Goal: Task Accomplishment & Management: Complete application form

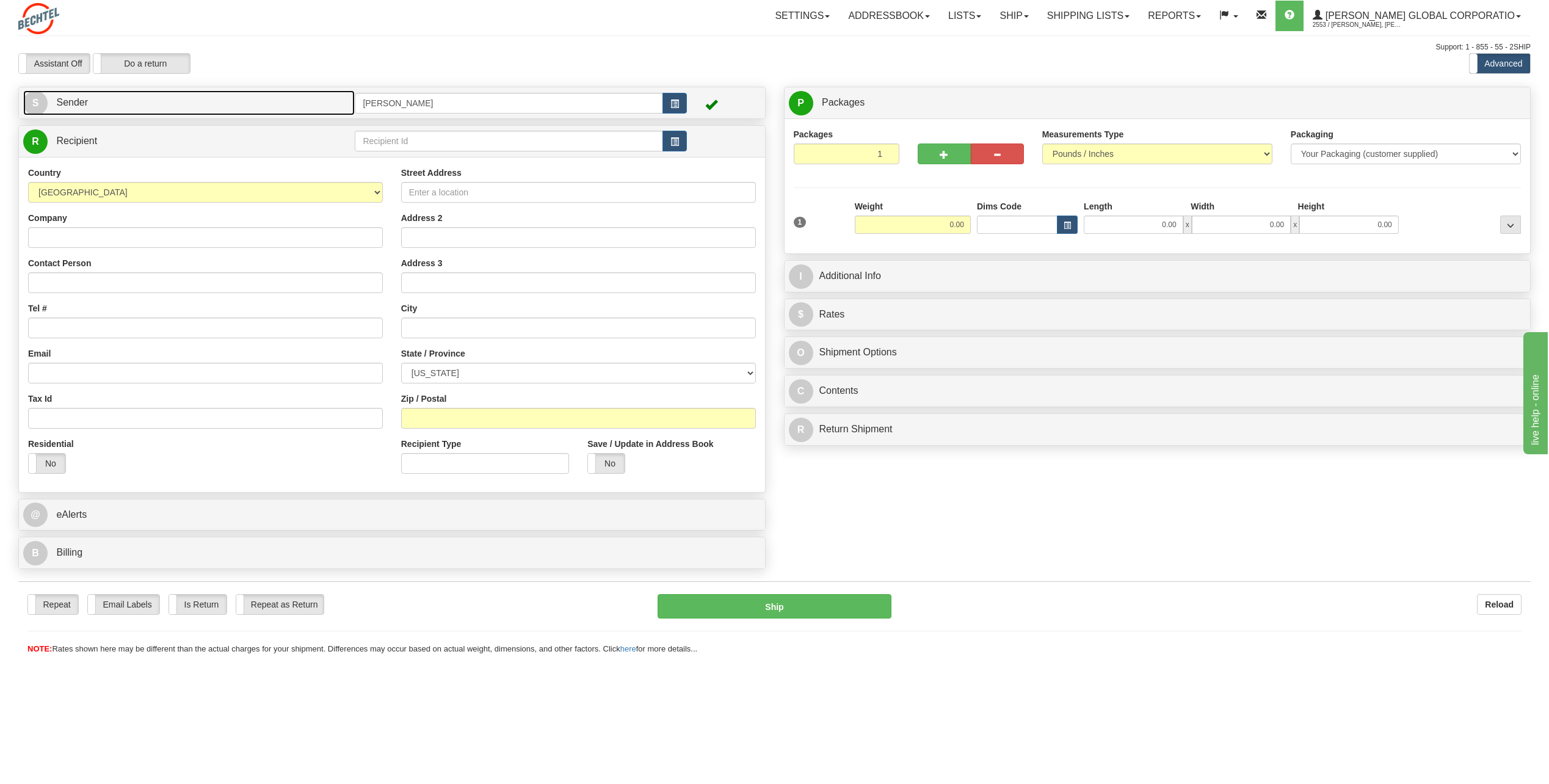
click at [36, 99] on span "S" at bounding box center [35, 103] width 24 height 24
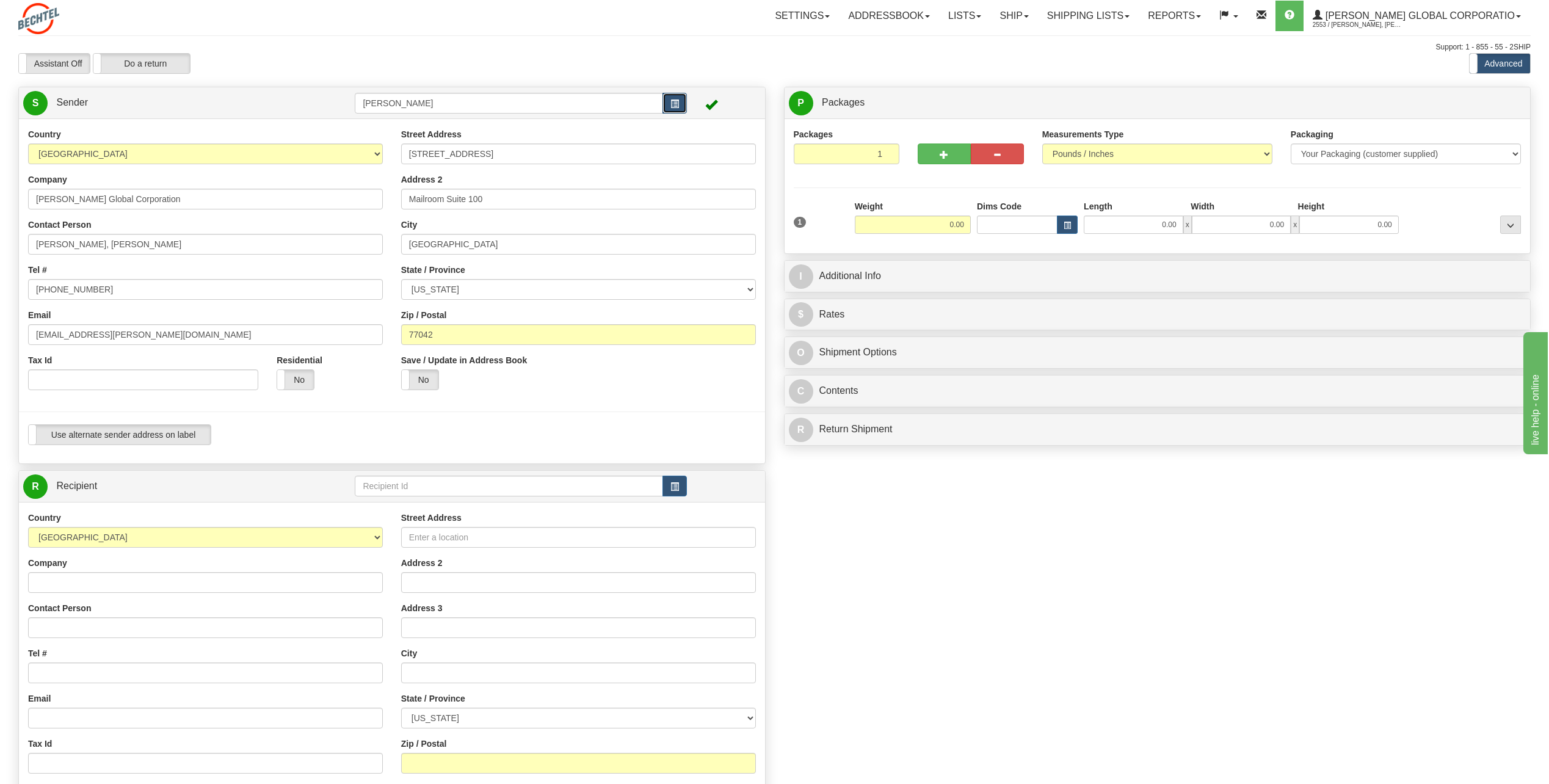
click at [673, 106] on span "button" at bounding box center [675, 104] width 9 height 8
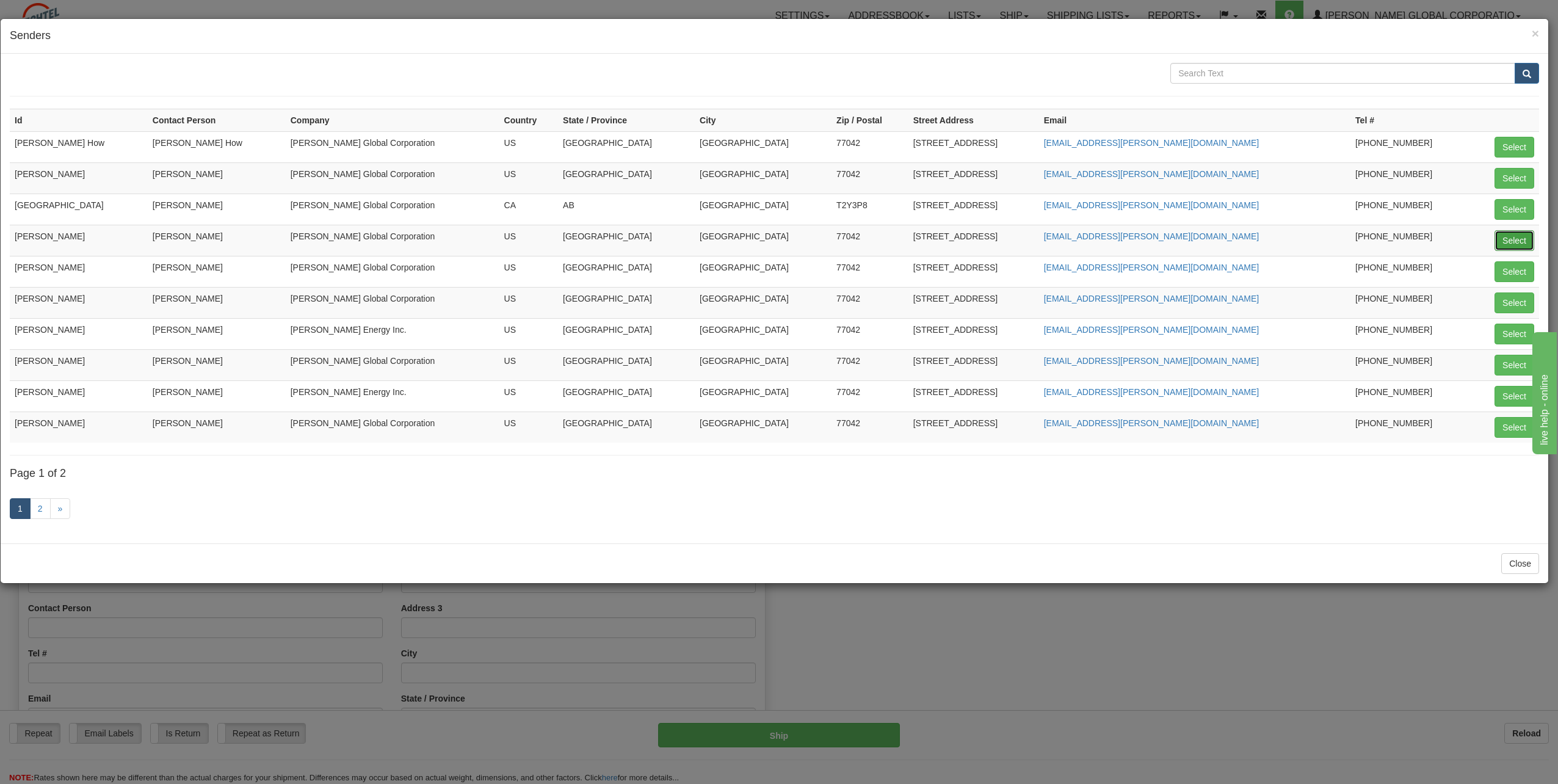
click at [1515, 243] on button "Select" at bounding box center [1514, 240] width 39 height 21
type input "[PERSON_NAME]"
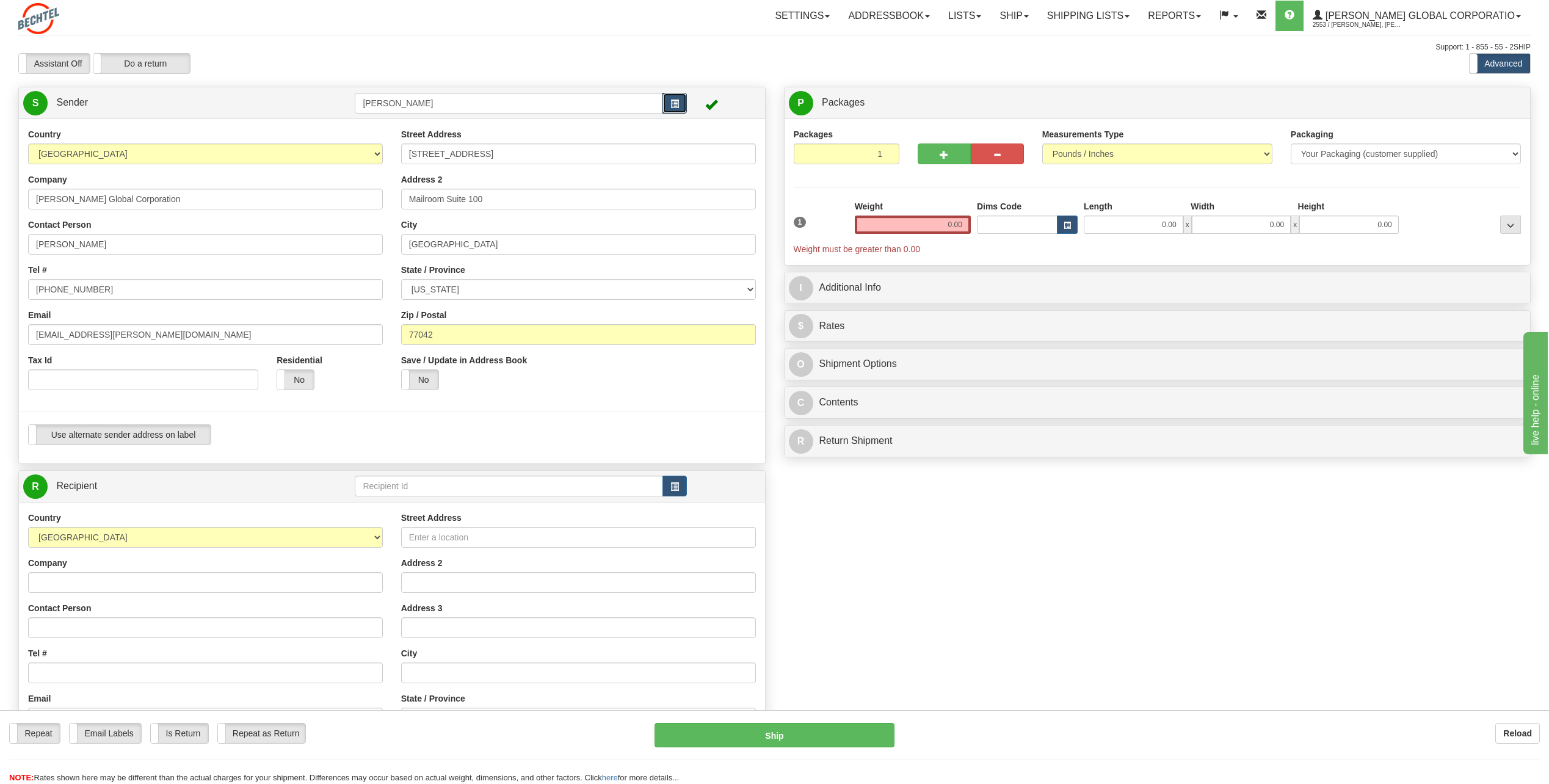
scroll to position [61, 0]
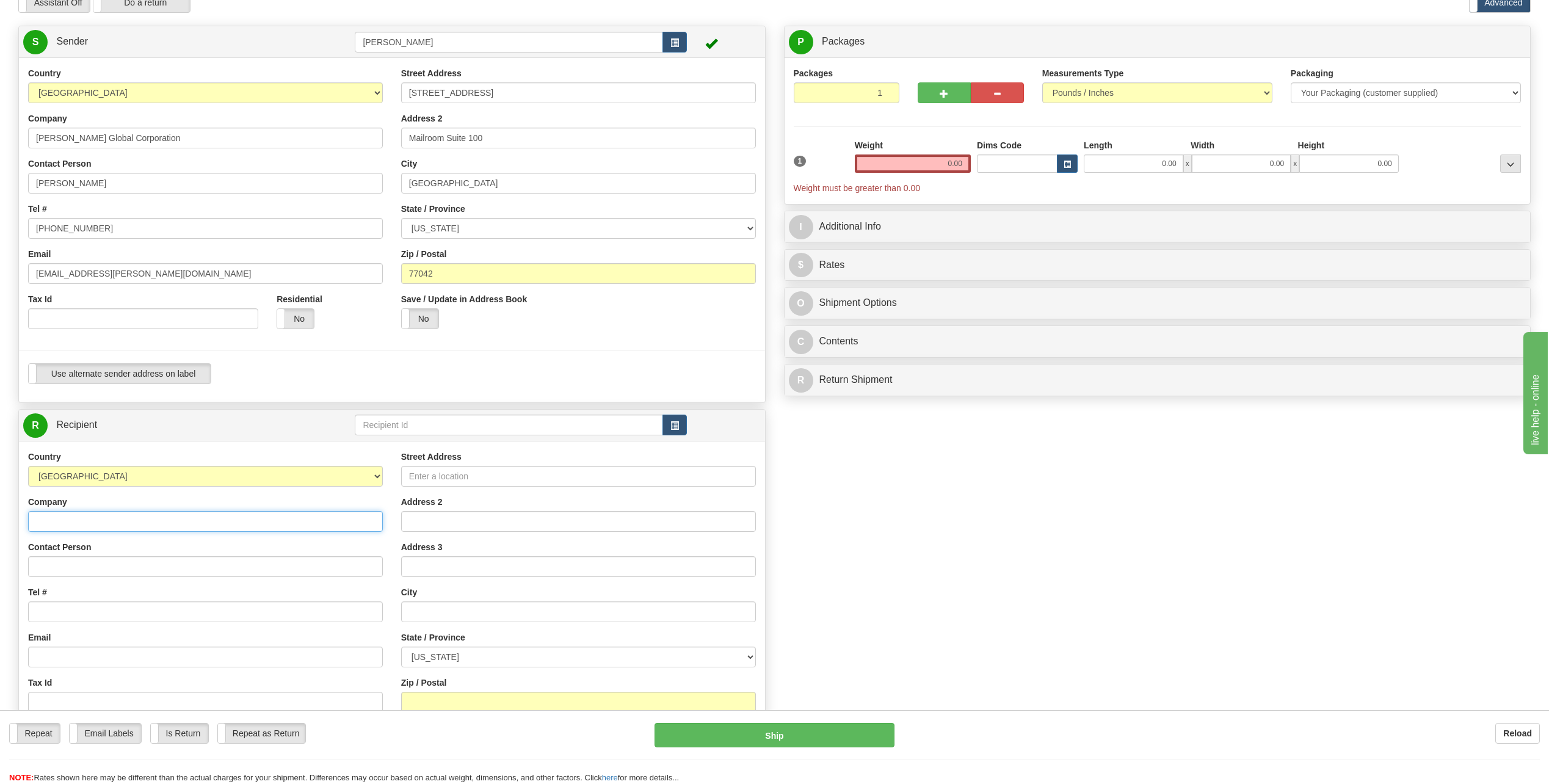
click at [91, 518] on input "Company" at bounding box center [205, 521] width 355 height 21
click at [326, 537] on div "Country [GEOGRAPHIC_DATA] [GEOGRAPHIC_DATA] [GEOGRAPHIC_DATA] [GEOGRAPHIC_DATA]…" at bounding box center [205, 608] width 373 height 316
click at [433, 475] on input "Street Address" at bounding box center [578, 476] width 355 height 21
type input "[STREET_ADDRESS]"
type input "[PERSON_NAME] Solar"
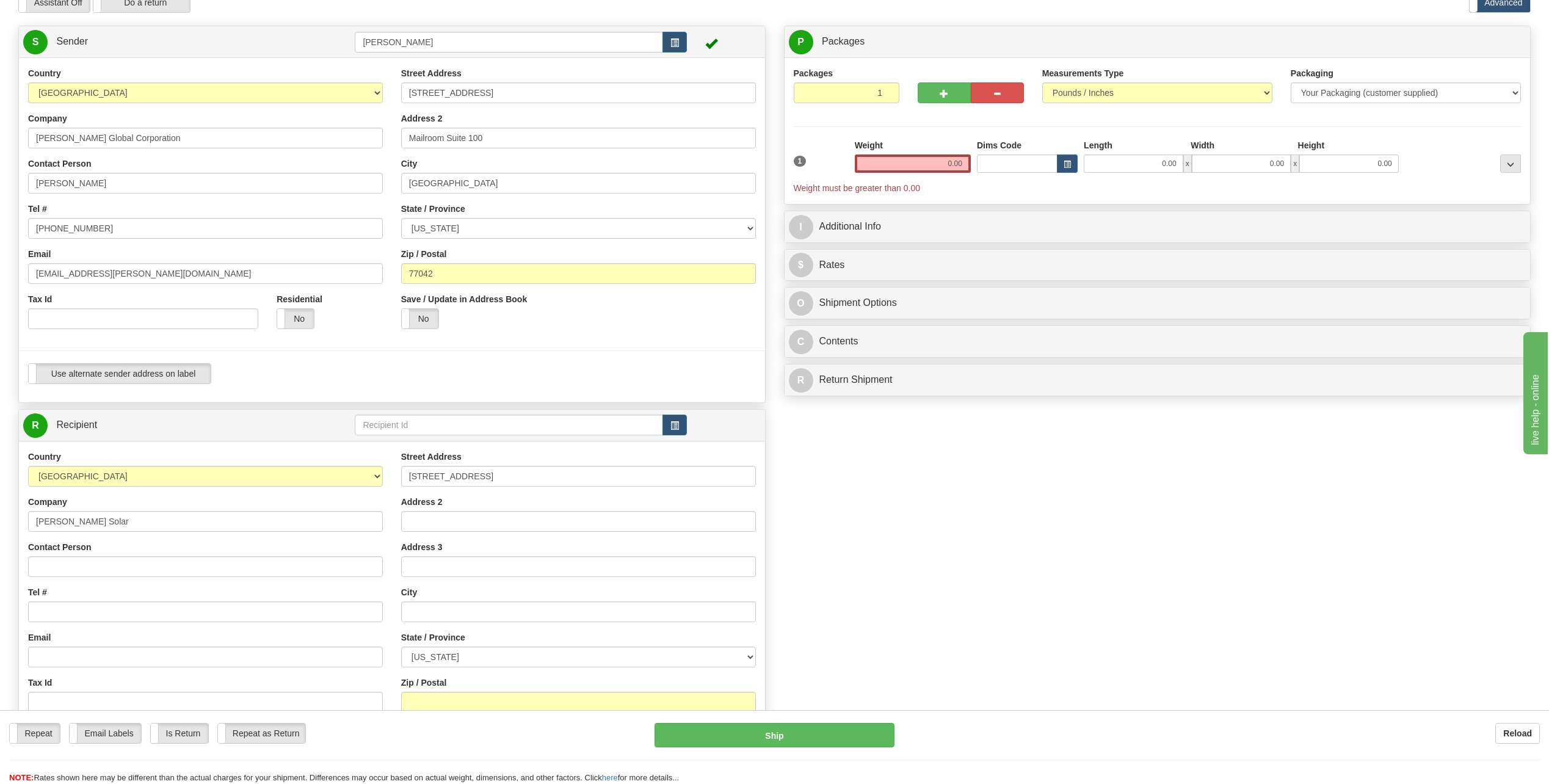
type input "[PERSON_NAME]"
type input "[EMAIL_ADDRESS][PERSON_NAME][DOMAIN_NAME]"
type input "Victoria"
select select "[GEOGRAPHIC_DATA]"
type input "77904"
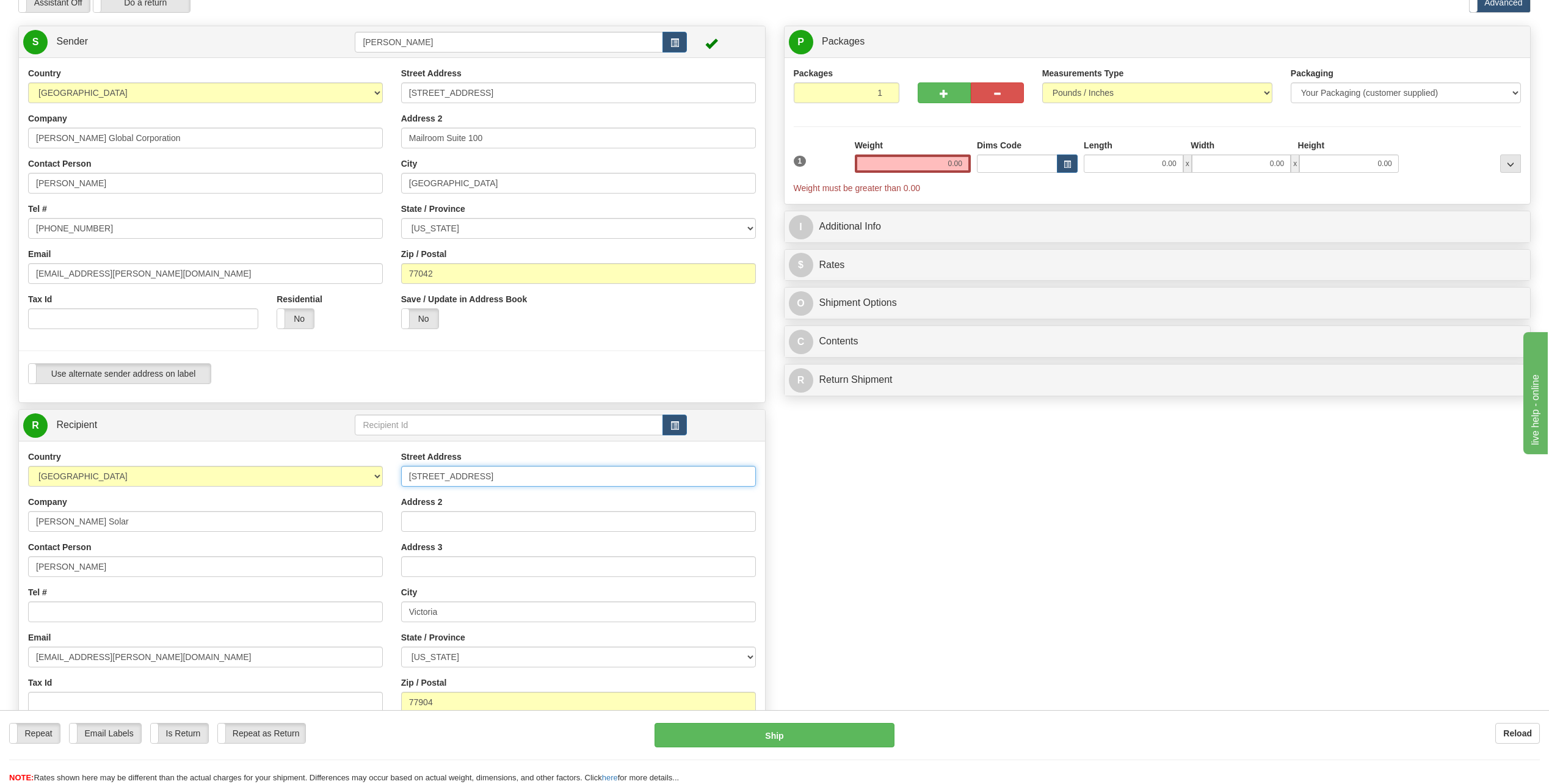
type input "[STREET_ADDRESS]"
type input "LOC; RO1 12a022"
click at [128, 567] on input "[PERSON_NAME]" at bounding box center [205, 566] width 355 height 21
type input "M"
type input "[PERSON_NAME]"
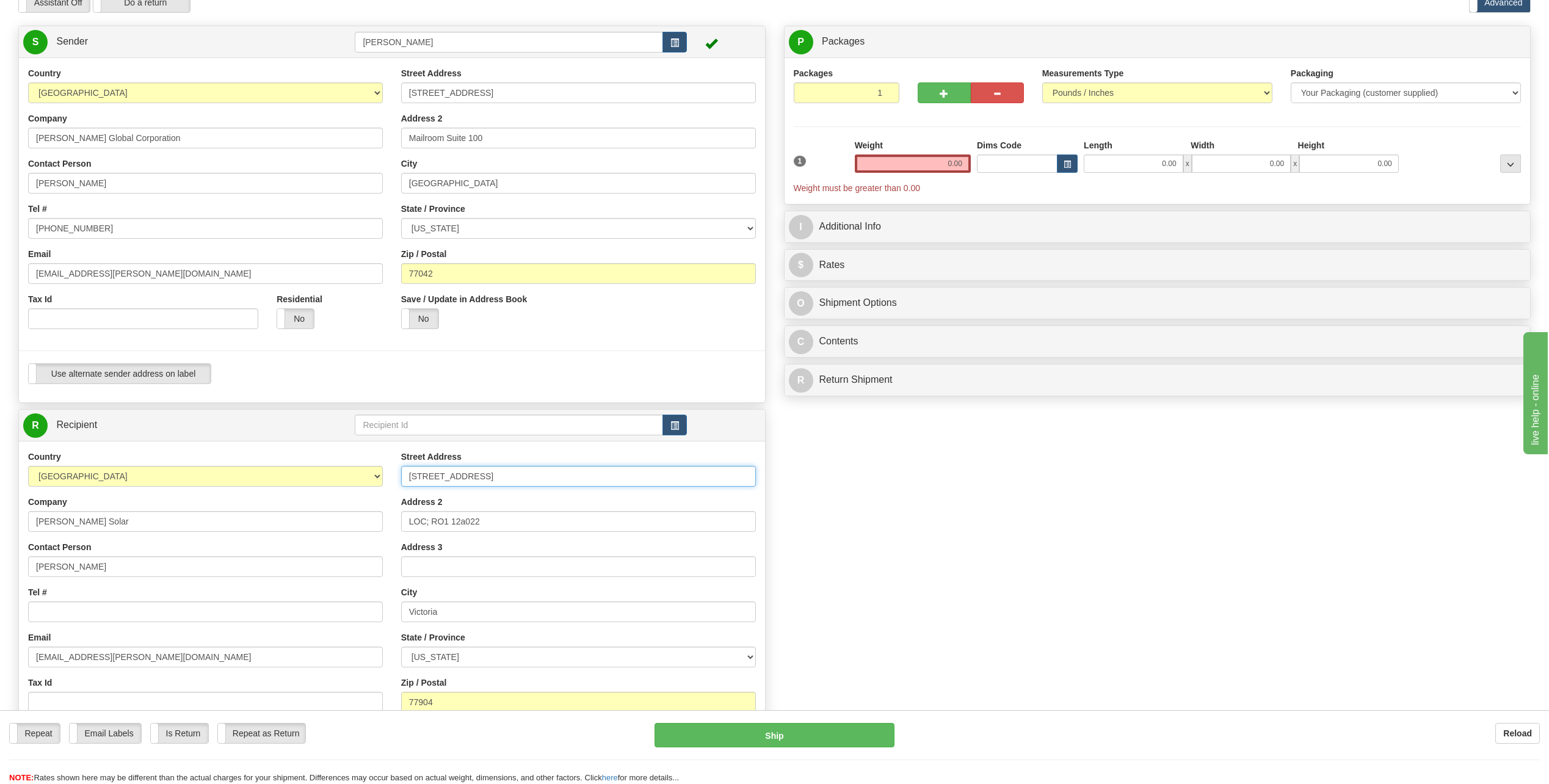
click at [556, 477] on input "[STREET_ADDRESS]" at bounding box center [578, 476] width 355 height 21
type input "1"
type input "[STREET_ADDRESS]"
click at [490, 527] on input "LOC; RO1 12a022" at bounding box center [578, 521] width 355 height 21
type input "L"
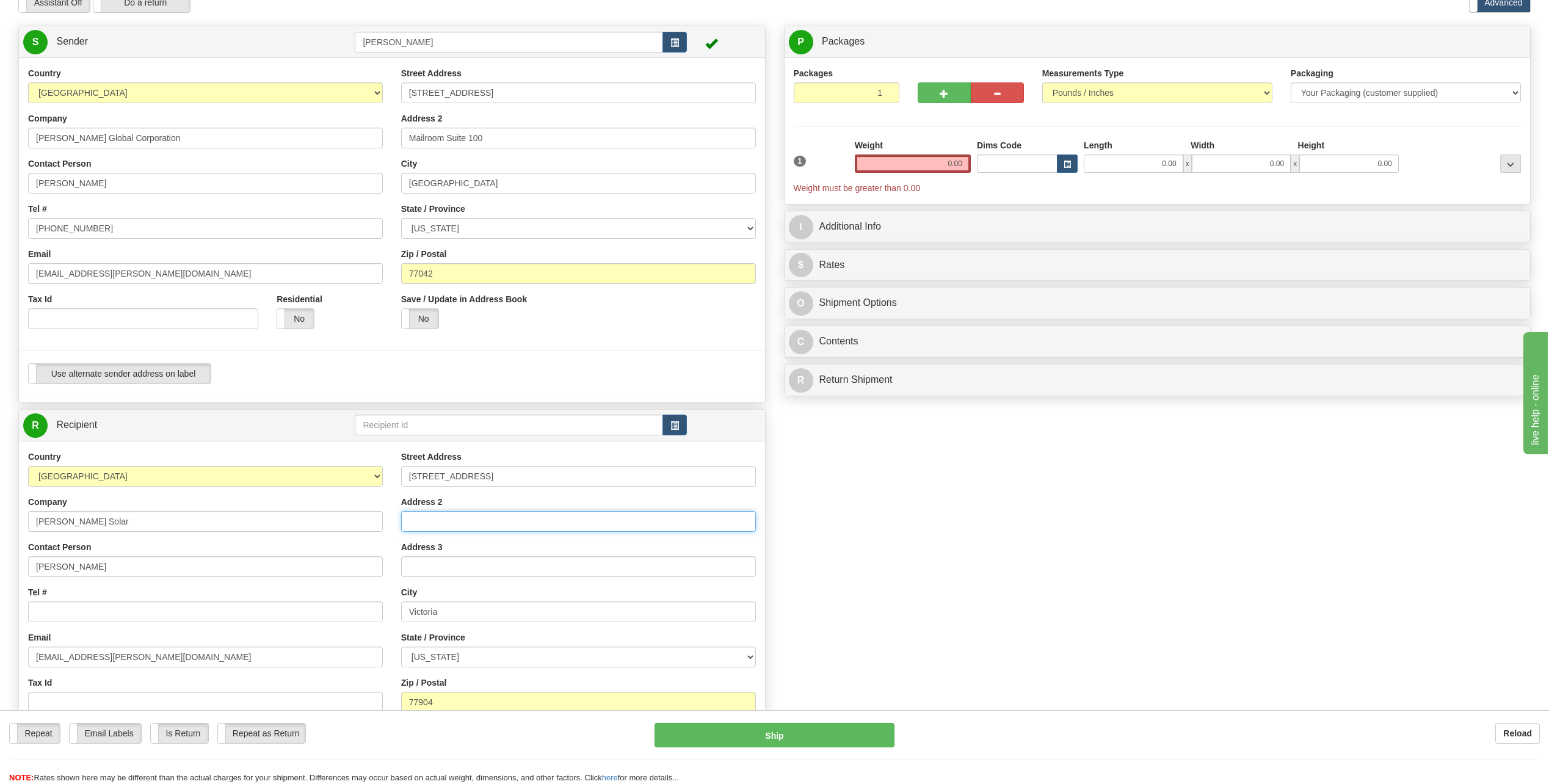
scroll to position [0, 0]
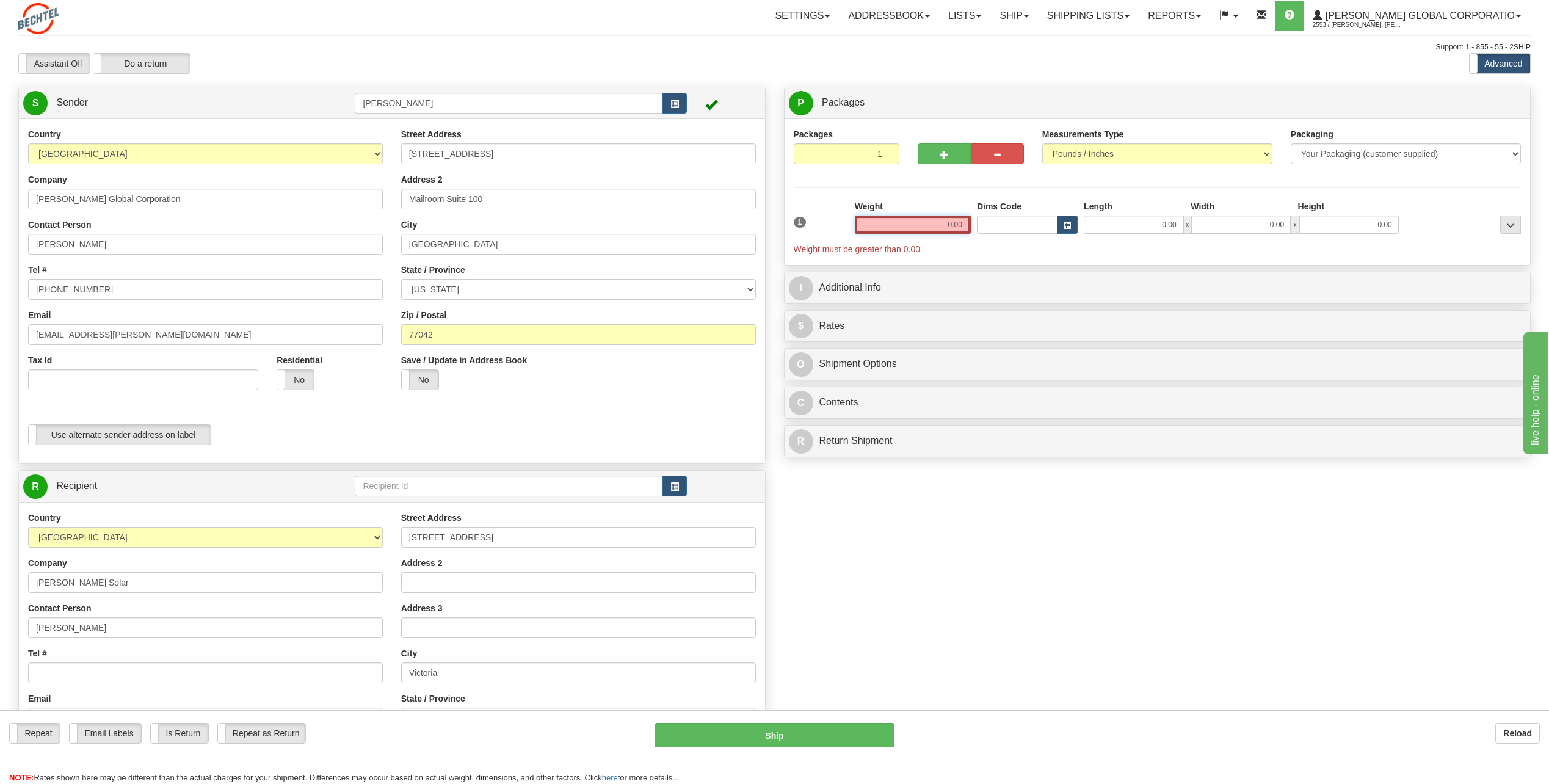
drag, startPoint x: 941, startPoint y: 220, endPoint x: 1034, endPoint y: 238, distance: 94.7
click at [1034, 237] on div "1 Weight 0.00 Dims Code 0.00" at bounding box center [1158, 228] width 734 height 55
type input "6.00"
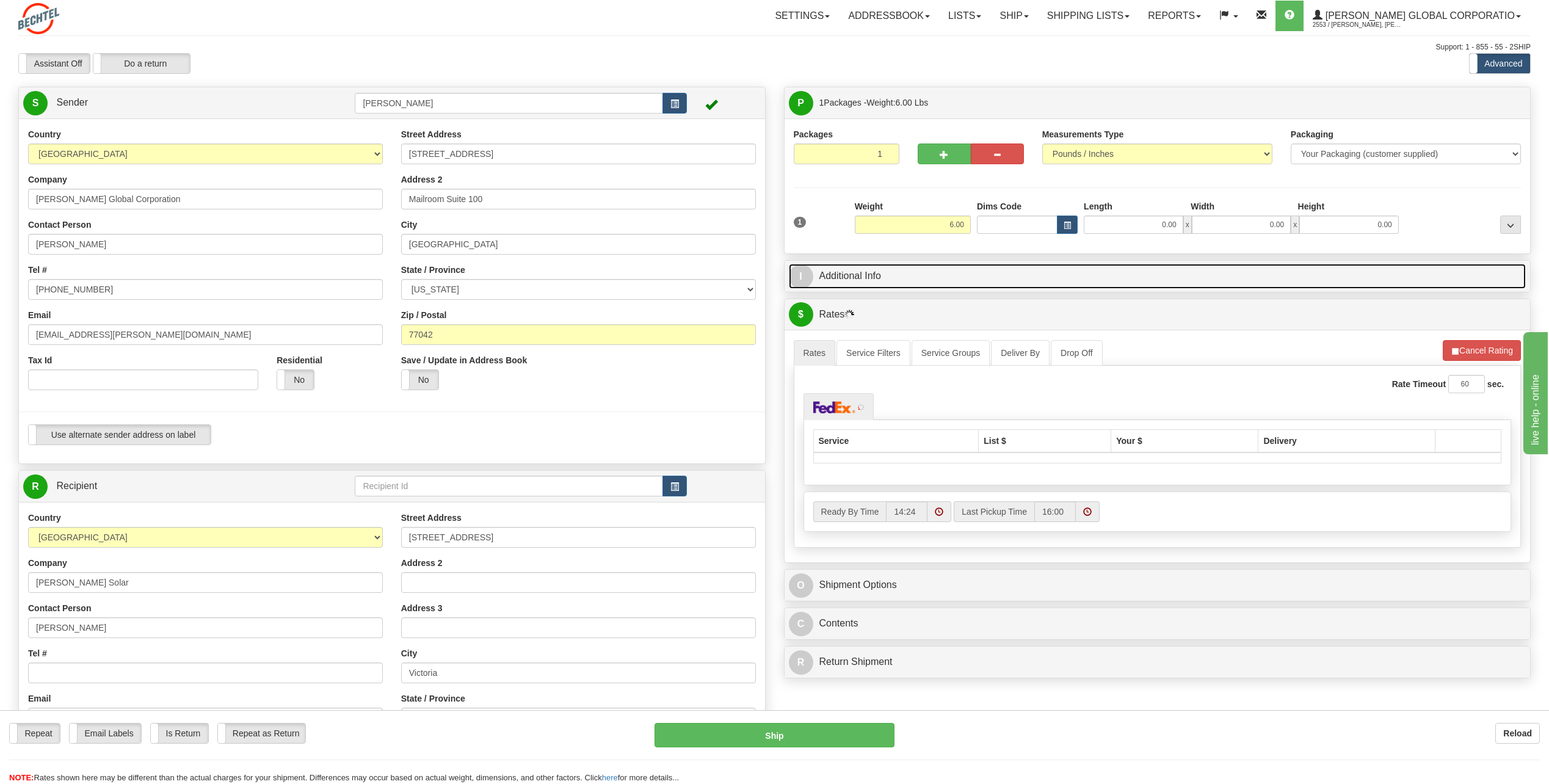
click at [807, 273] on span "I" at bounding box center [800, 276] width 24 height 24
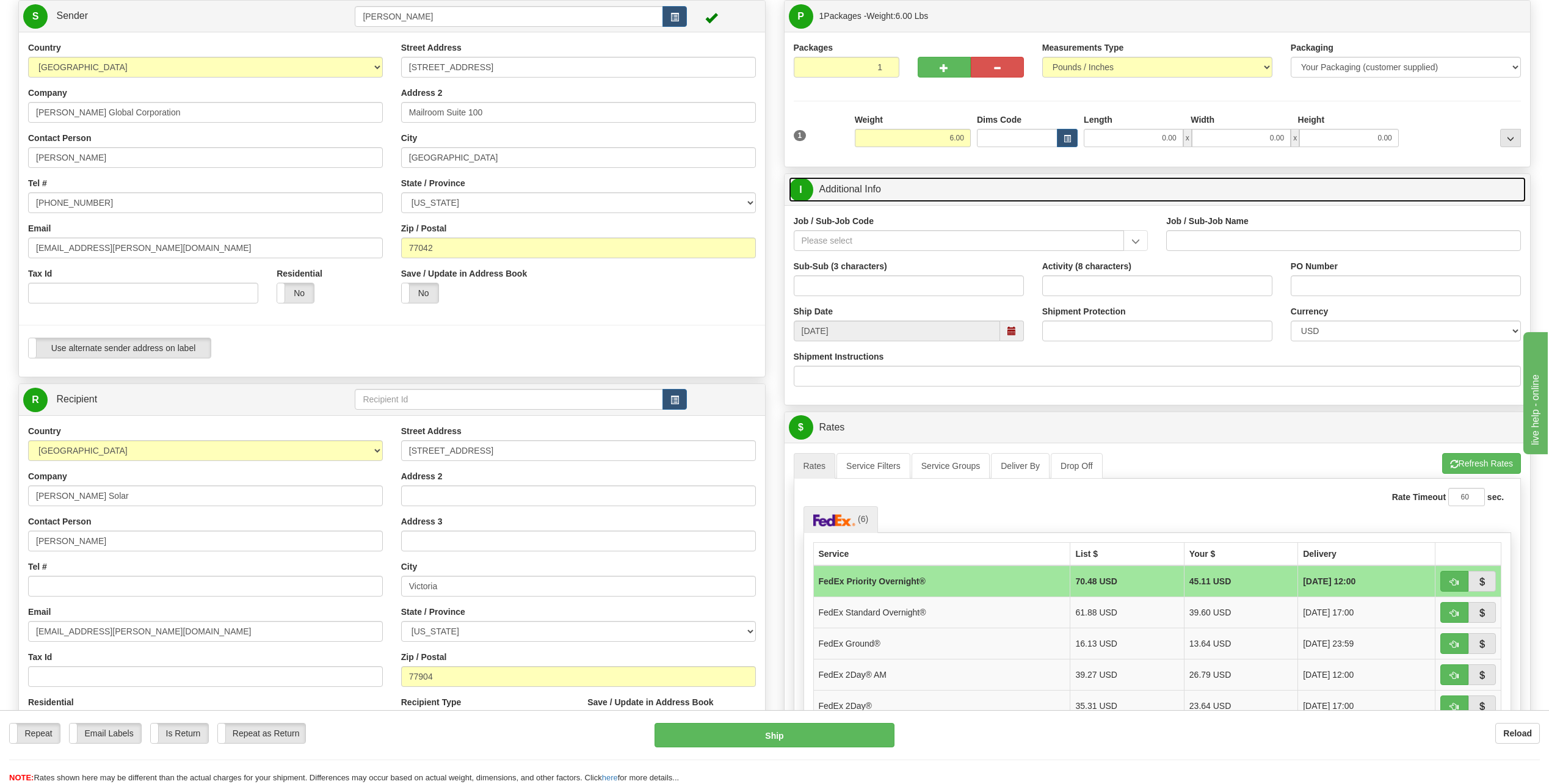
scroll to position [122, 0]
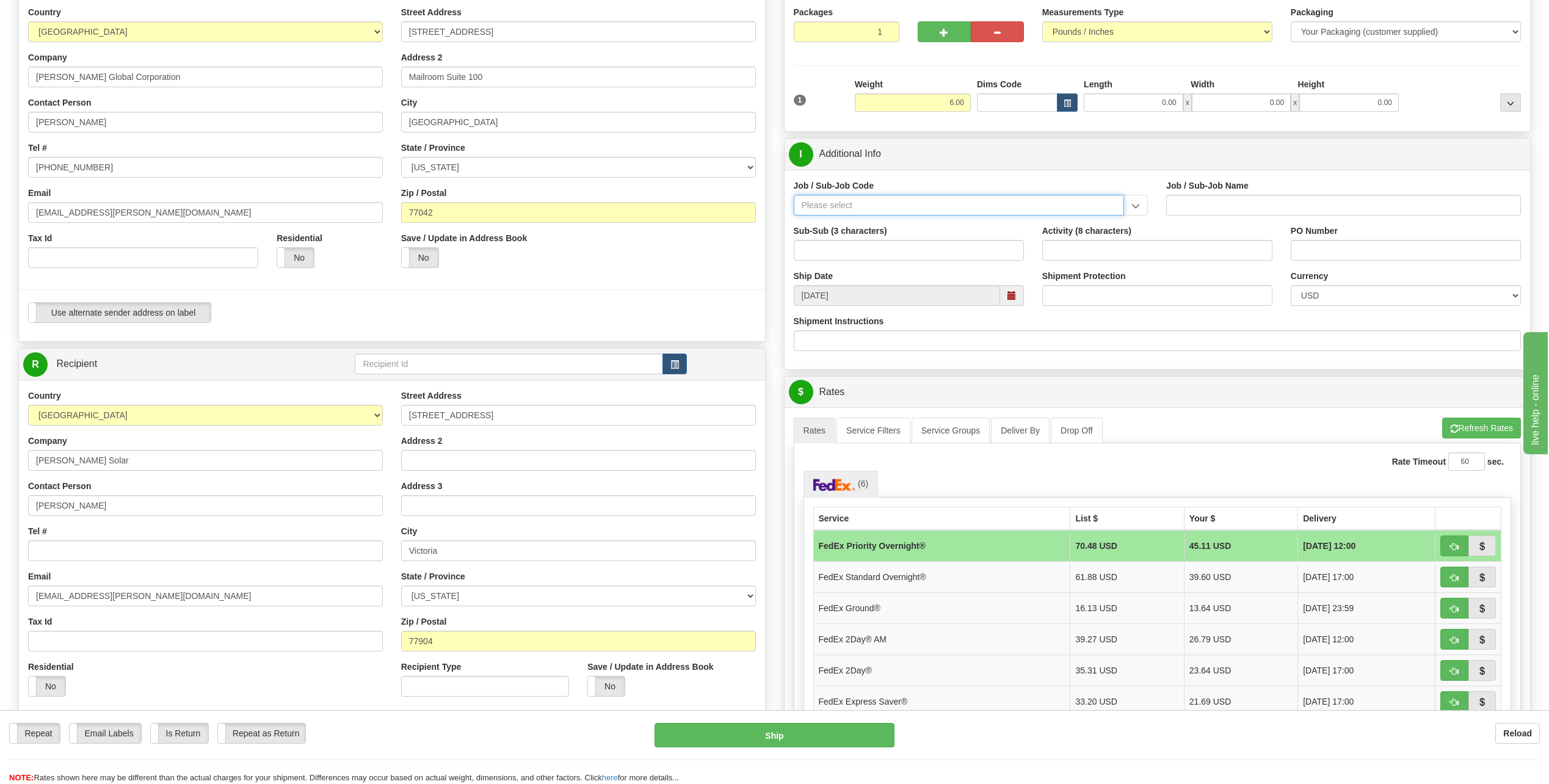
click at [842, 211] on input "Job / Sub-Job Code" at bounding box center [959, 205] width 331 height 21
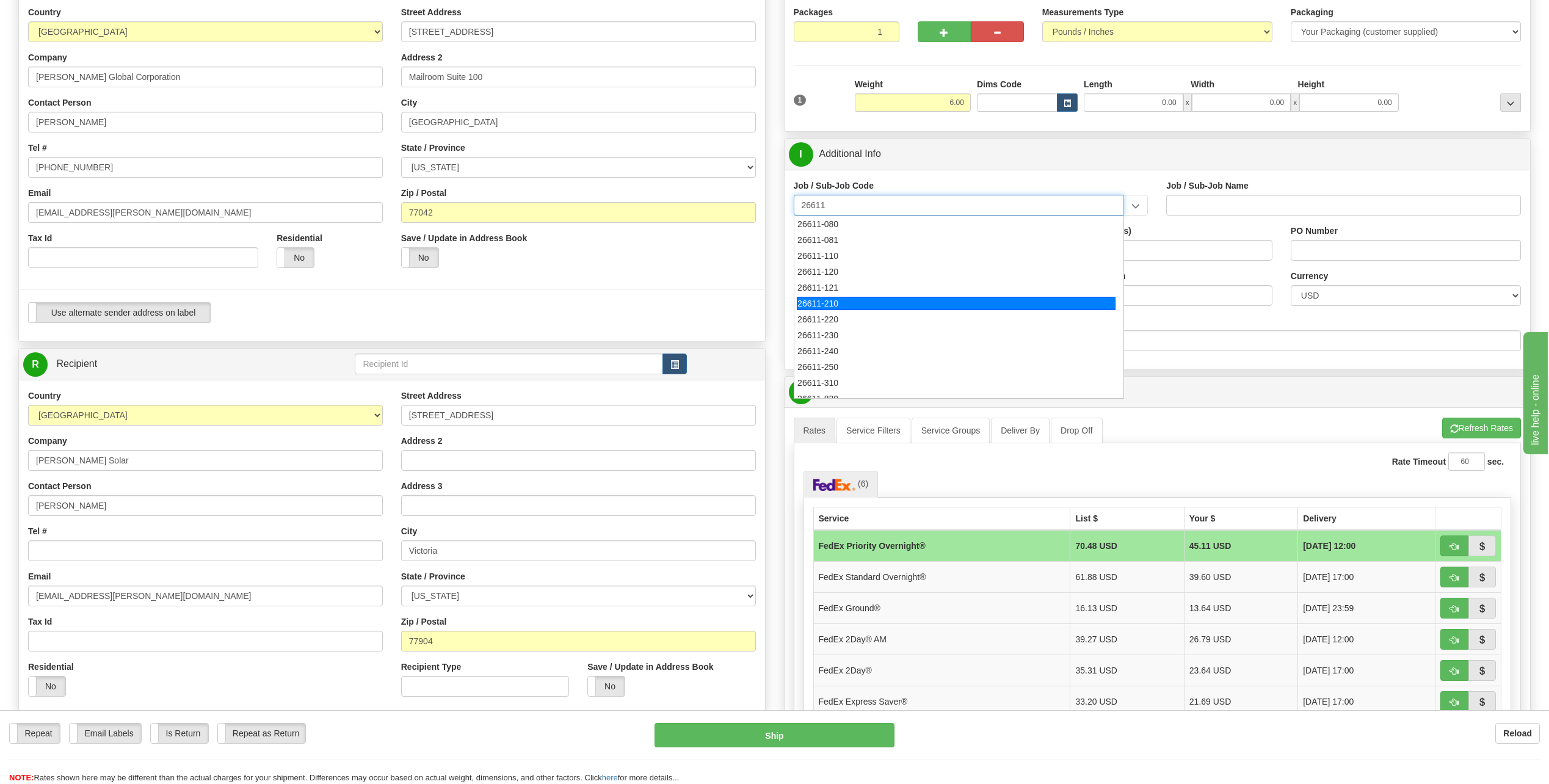
click at [837, 307] on div "26611-210" at bounding box center [956, 303] width 319 height 13
type input "26611-210"
type input "ORIANA SOLAR PROJECT - FIELD NON-MANUAL"
type input "26611-210"
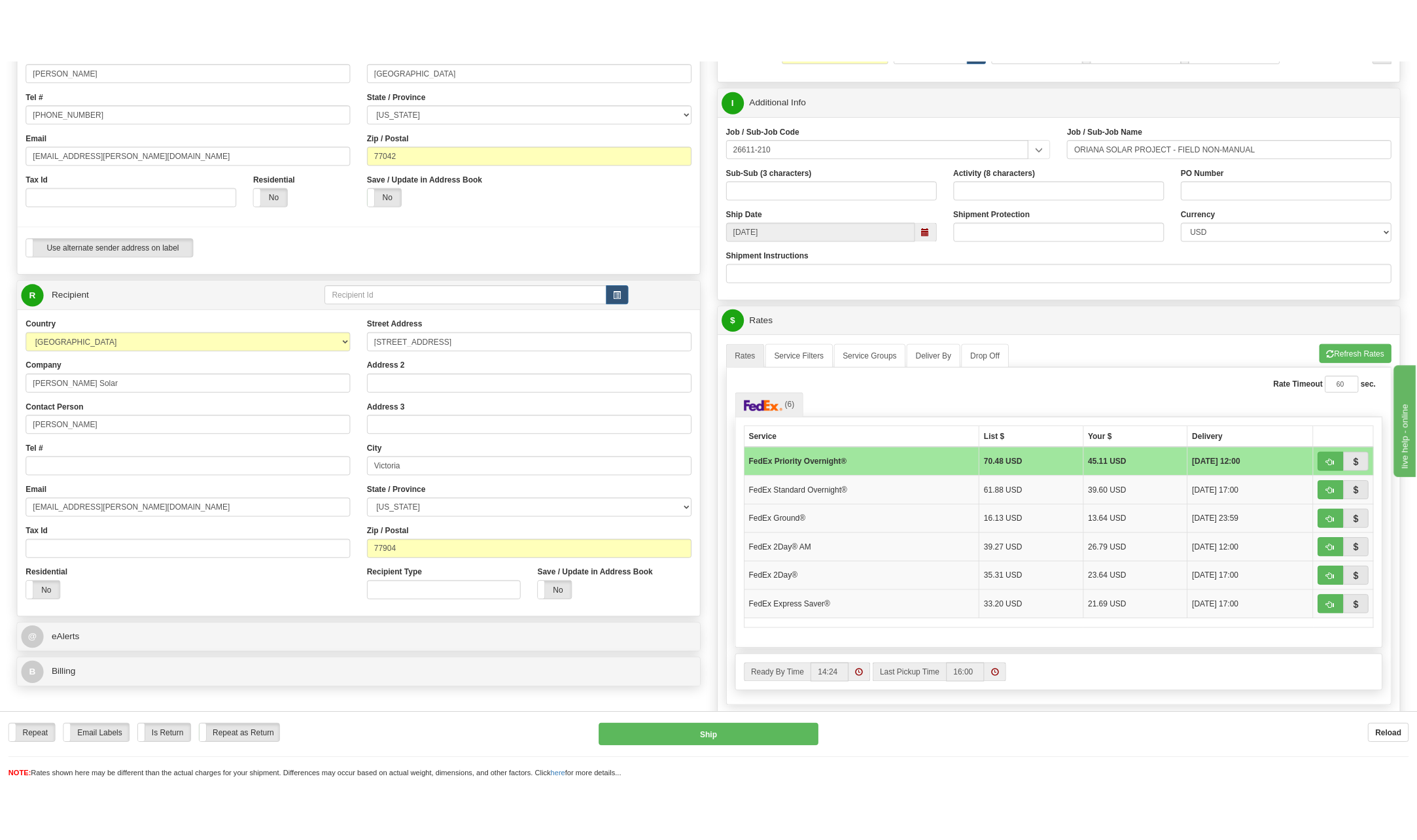
scroll to position [262, 0]
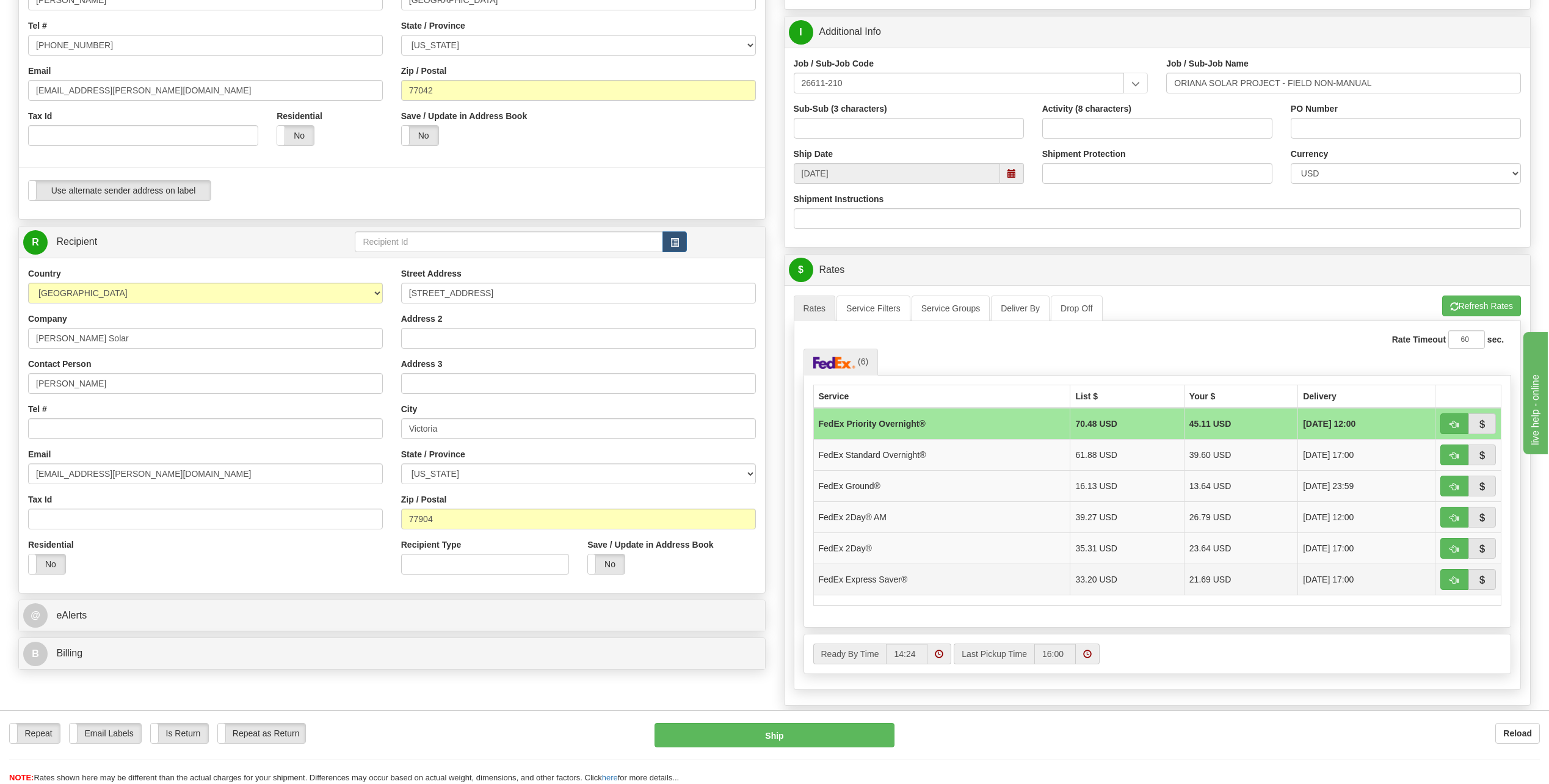
click at [874, 579] on td "FedEx Express Saver®" at bounding box center [941, 579] width 257 height 31
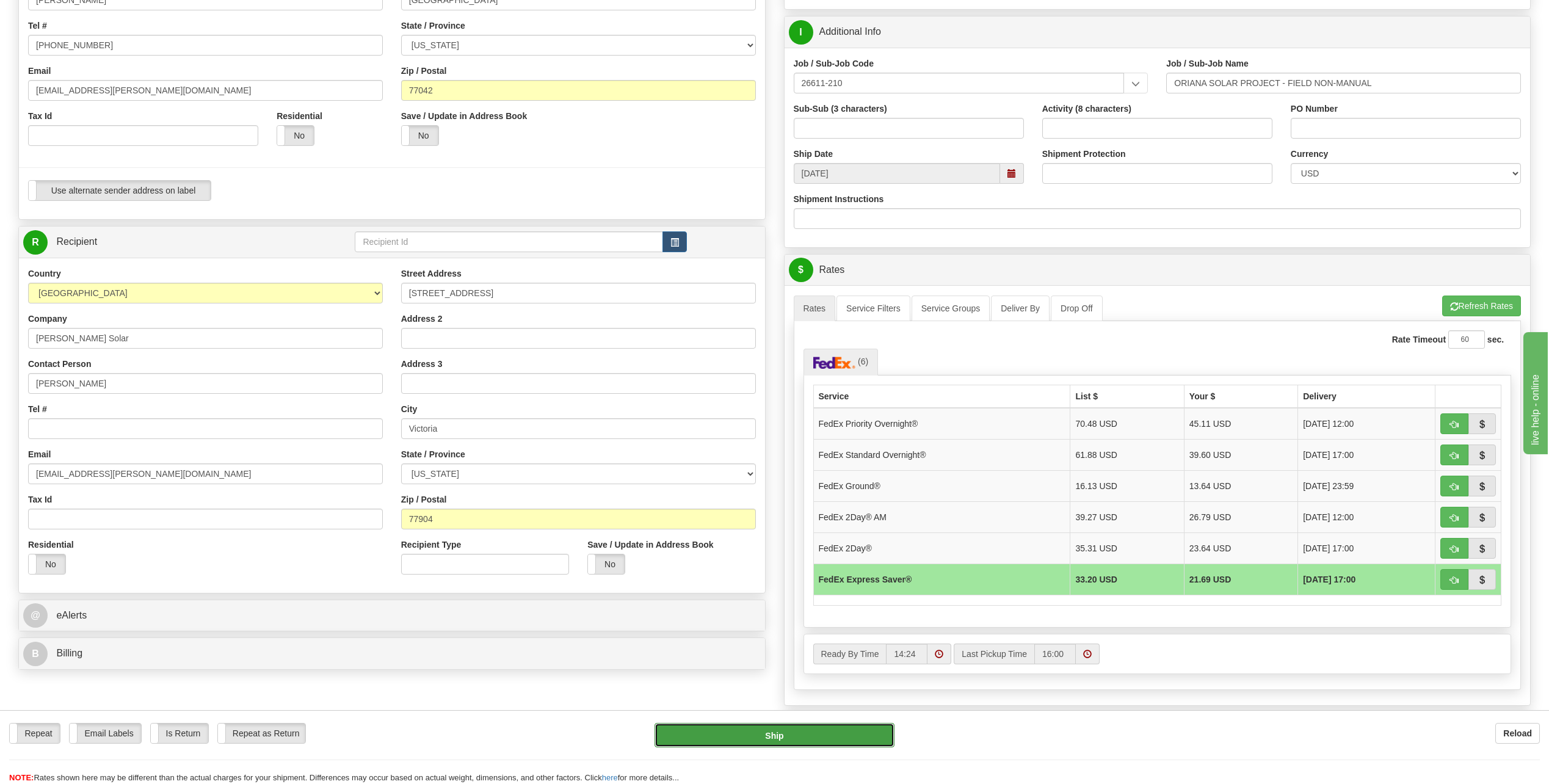
click at [817, 733] on button "Ship" at bounding box center [774, 735] width 240 height 24
type input "20"
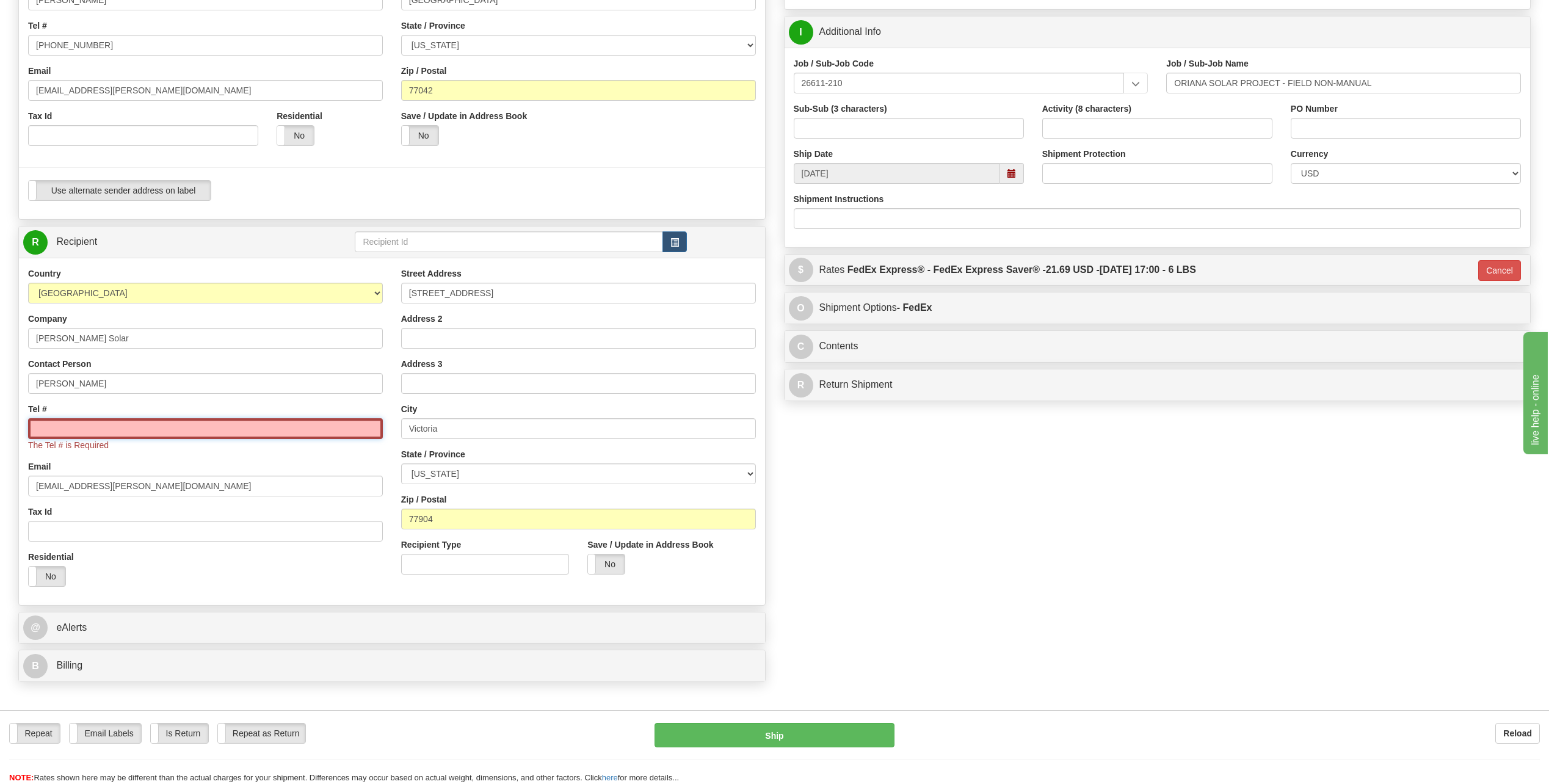
click at [113, 431] on input "Tel #" at bounding box center [205, 428] width 355 height 21
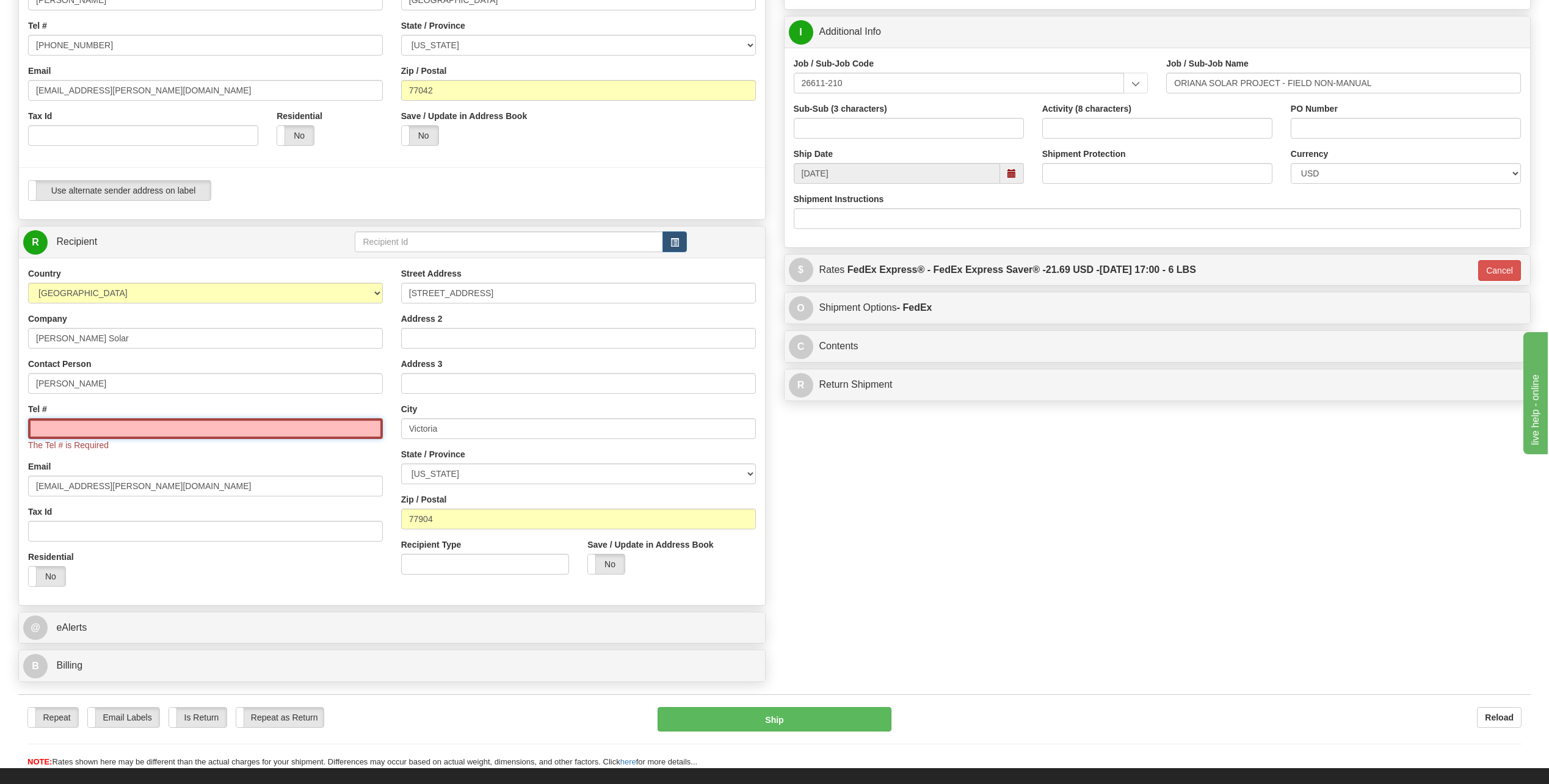
type input "[PHONE_NUMBER]"
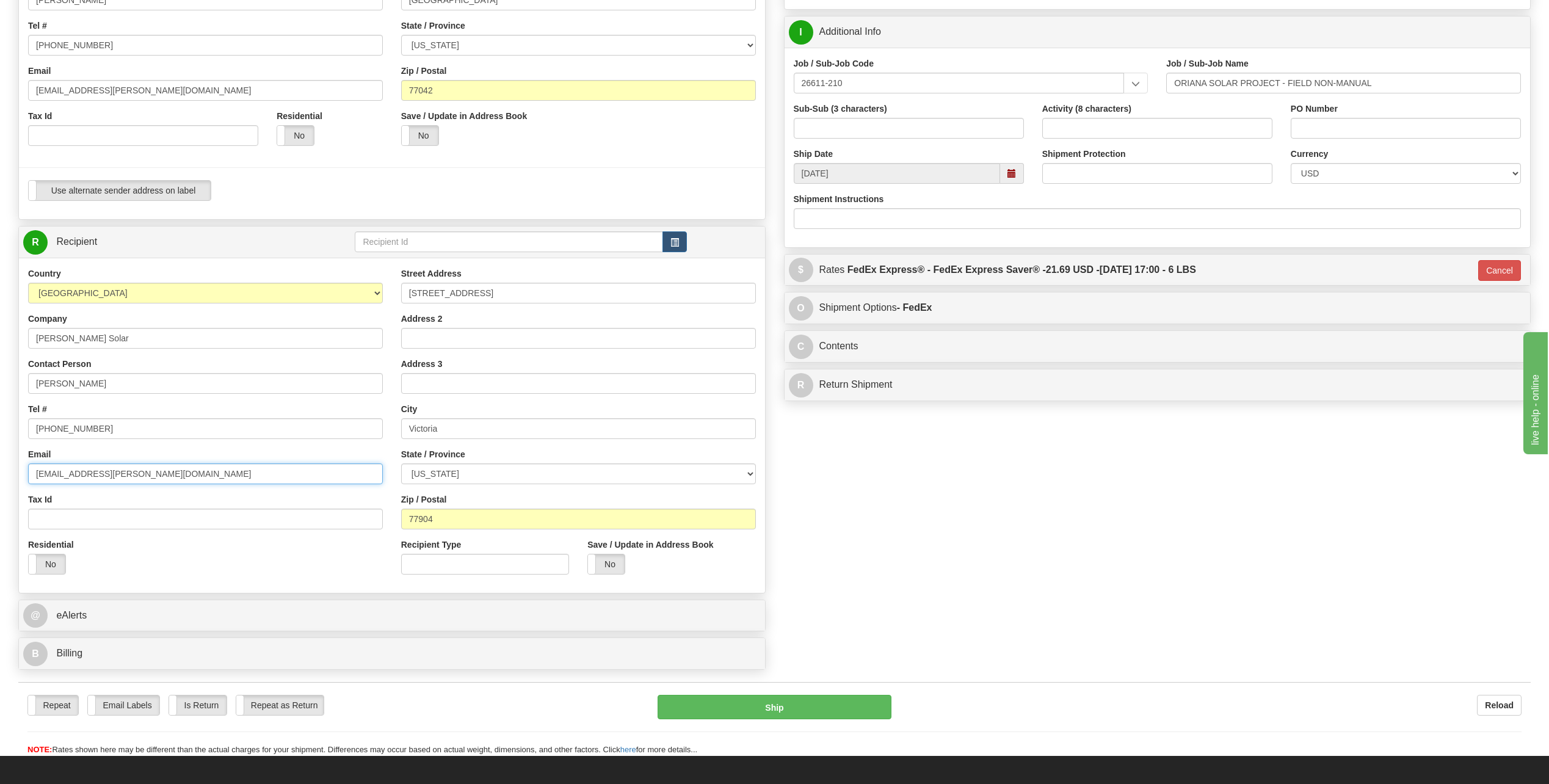
drag, startPoint x: 128, startPoint y: 478, endPoint x: 104, endPoint y: 470, distance: 25.3
click at [128, 478] on input "[EMAIL_ADDRESS][PERSON_NAME][DOMAIN_NAME]" at bounding box center [205, 473] width 355 height 21
type input "m"
click at [816, 701] on button "Ship" at bounding box center [774, 706] width 234 height 24
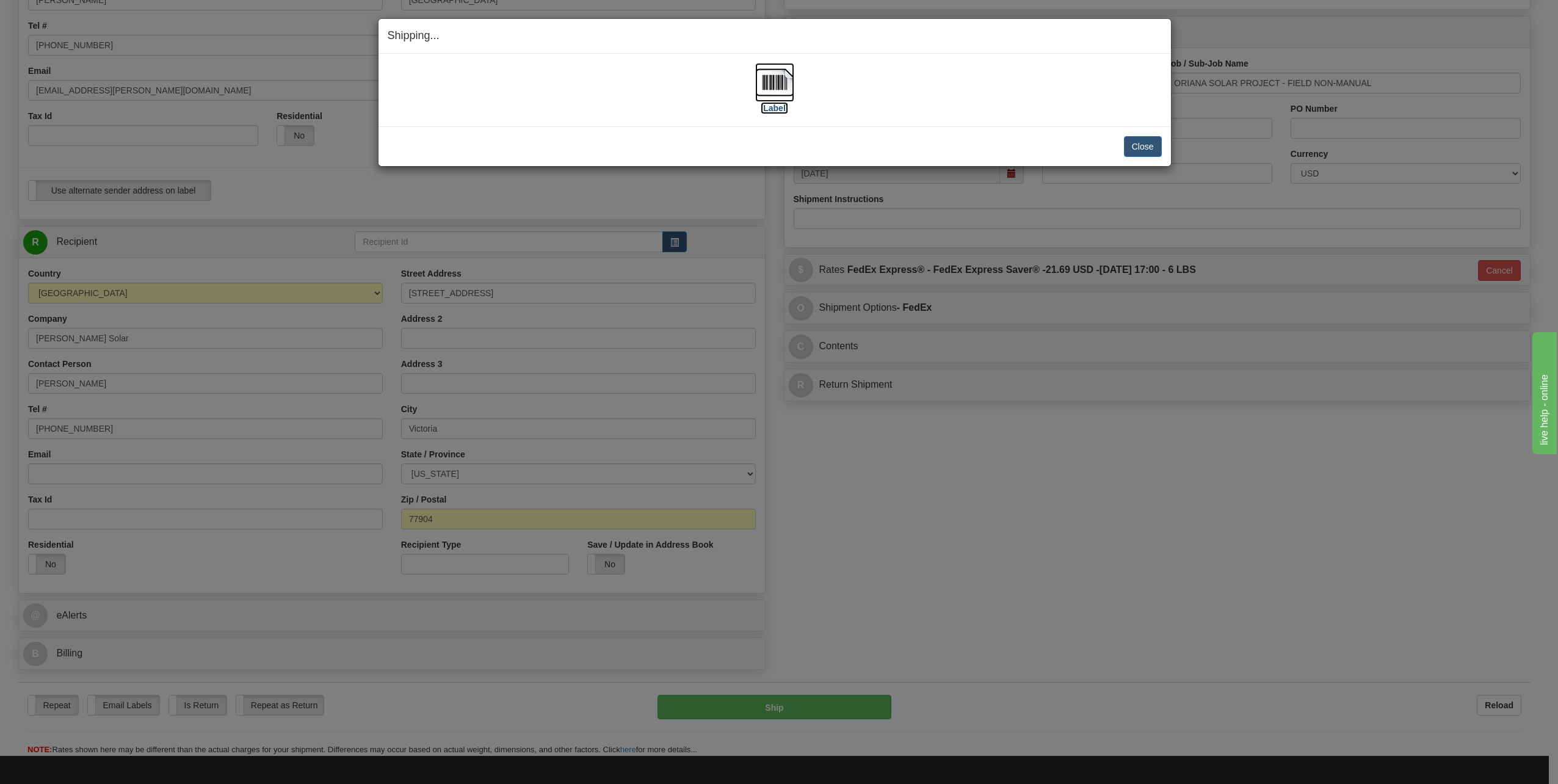
click at [773, 78] on img at bounding box center [775, 82] width 39 height 39
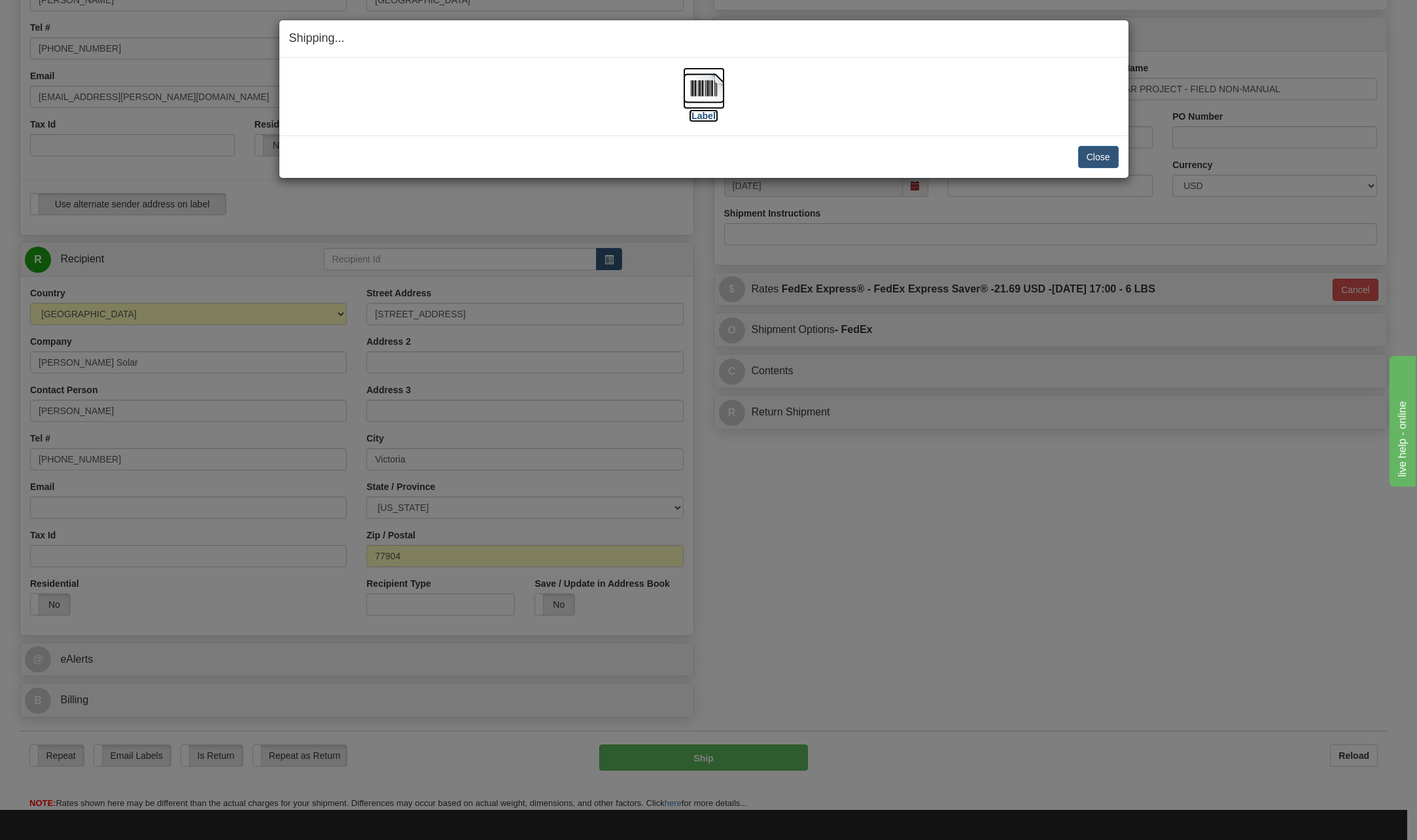
click at [703, 87] on img at bounding box center [704, 88] width 42 height 42
